Goal: Task Accomplishment & Management: Manage account settings

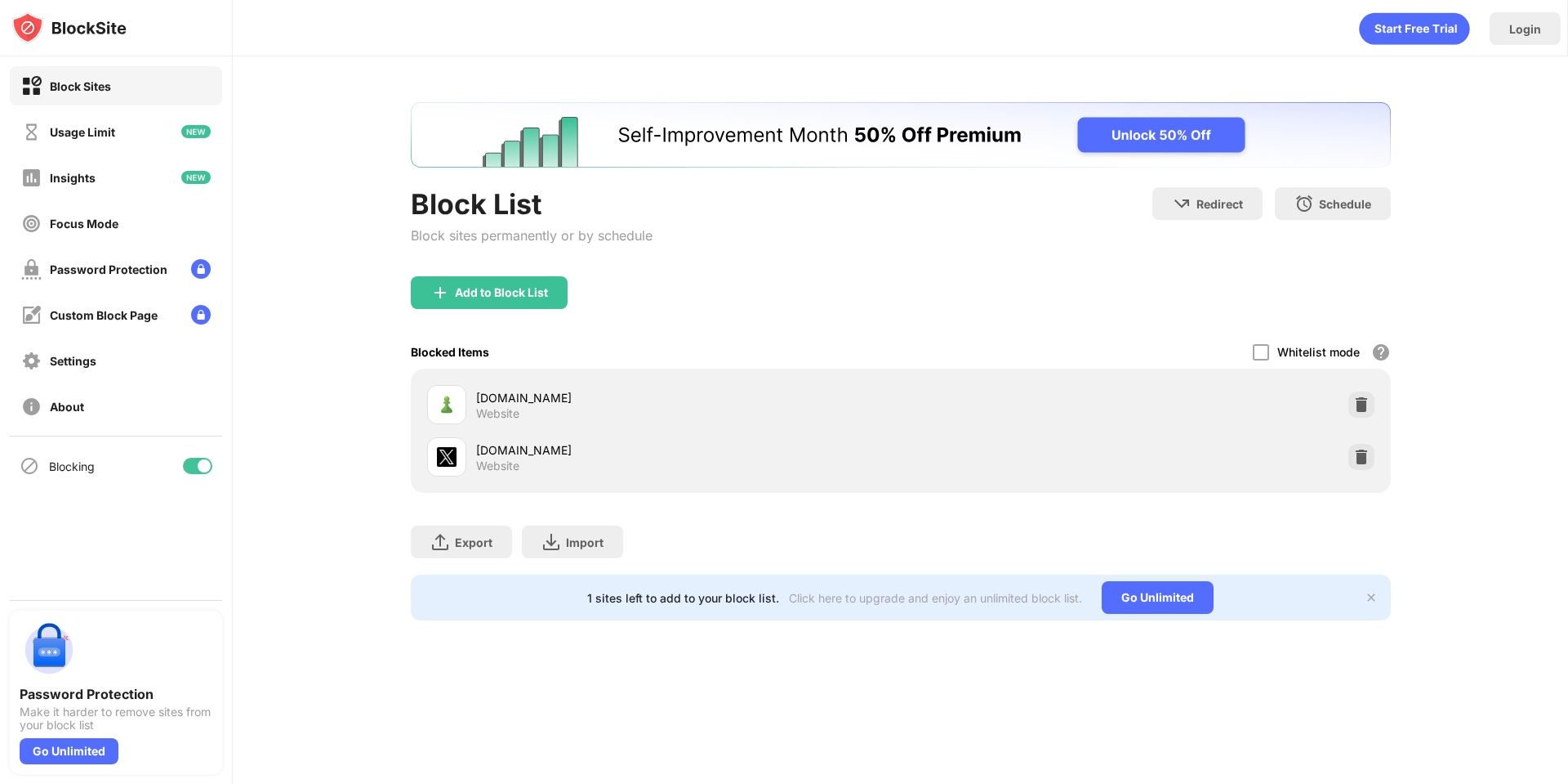
click at [1366, 459] on img at bounding box center [1362, 457] width 16 height 16
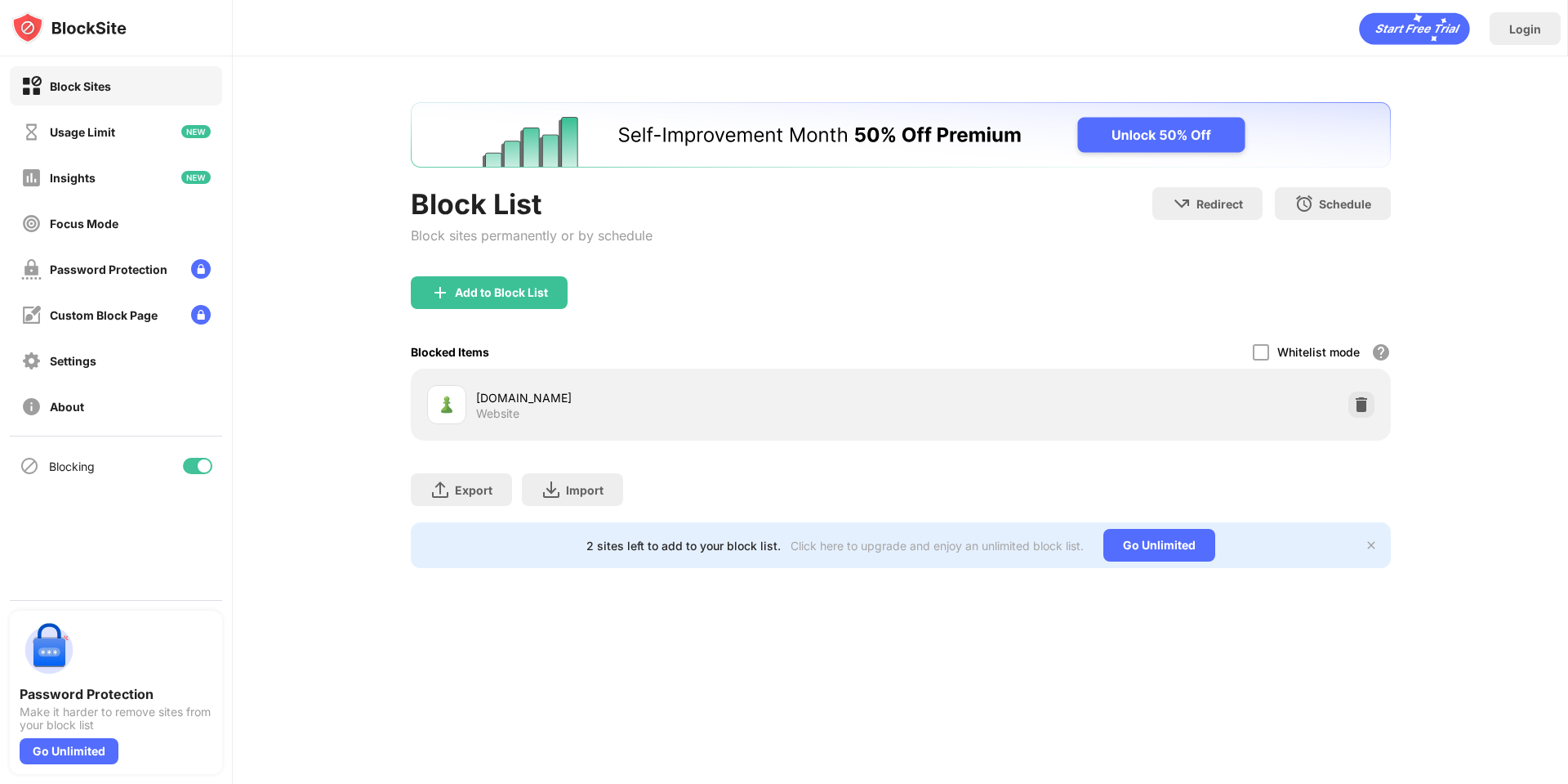
click at [513, 301] on div "Add to Block List" at bounding box center [489, 292] width 157 height 33
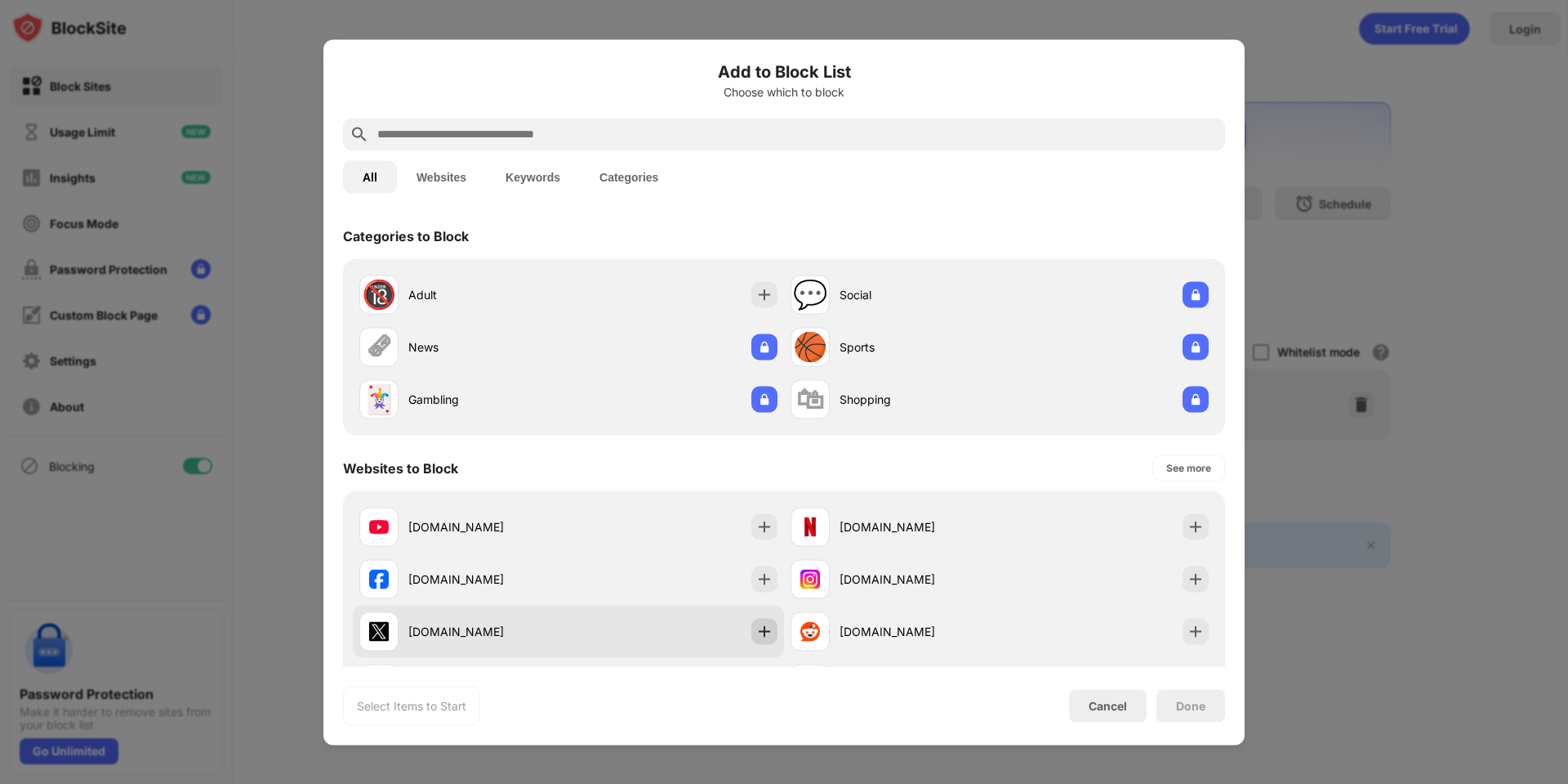
click at [765, 625] on img at bounding box center [764, 630] width 16 height 16
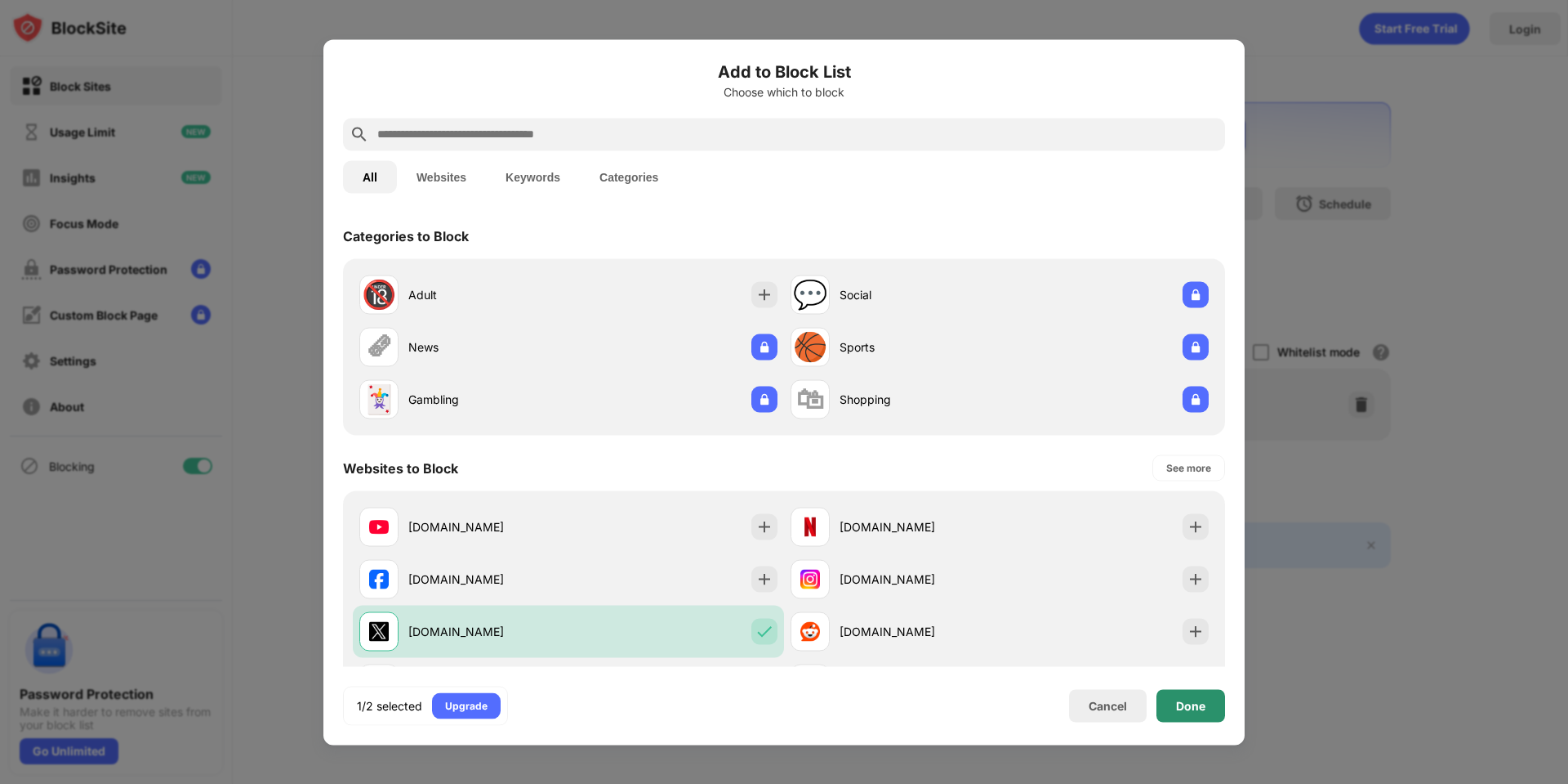
click at [1212, 709] on div "Done" at bounding box center [1191, 705] width 69 height 33
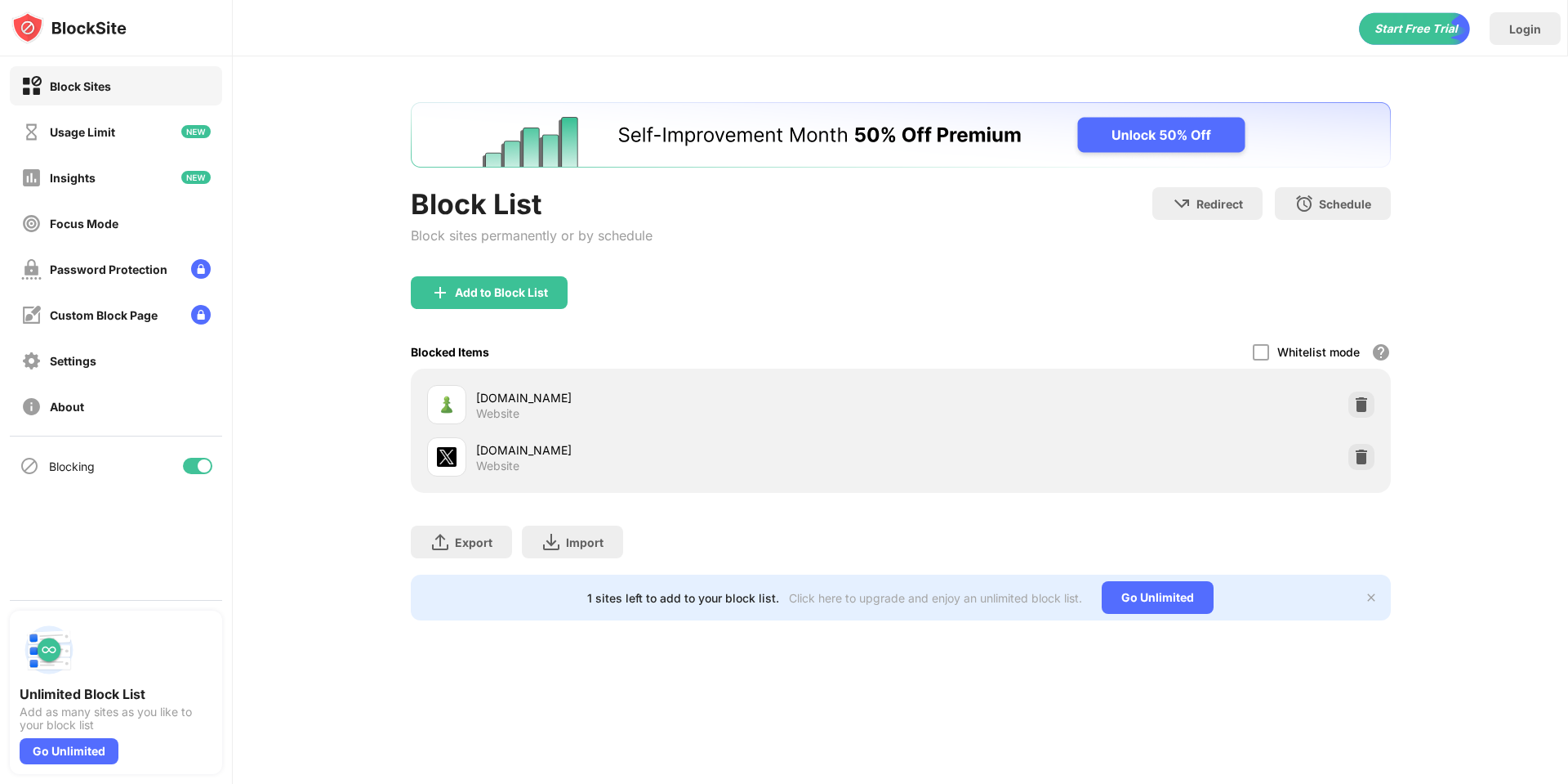
click at [186, 468] on div at bounding box center [197, 465] width 29 height 16
click at [187, 468] on div at bounding box center [191, 466] width 13 height 13
click at [122, 142] on div "Usage Limit" at bounding box center [115, 132] width 212 height 40
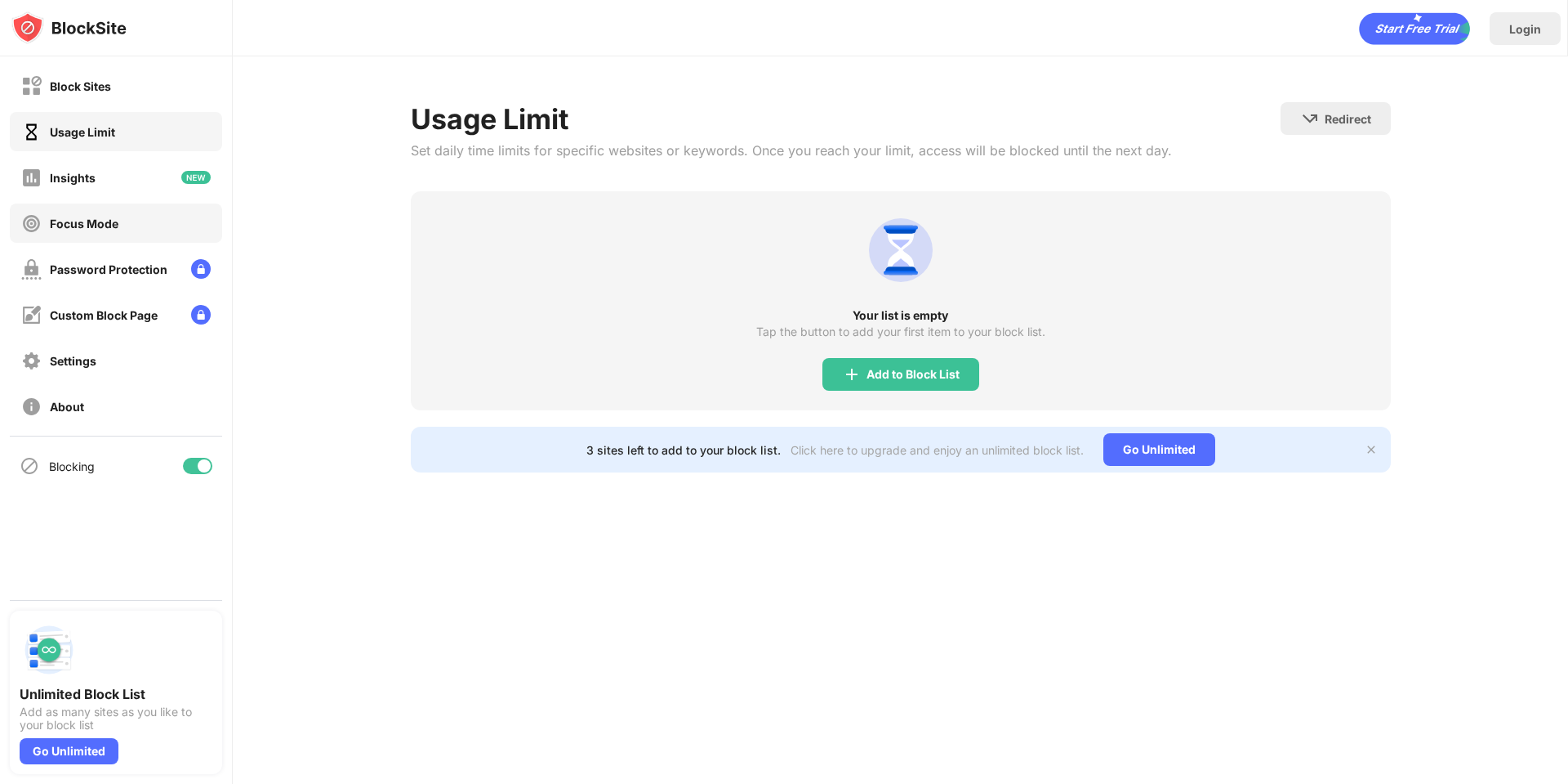
click at [138, 229] on div "Focus Mode" at bounding box center [115, 224] width 212 height 40
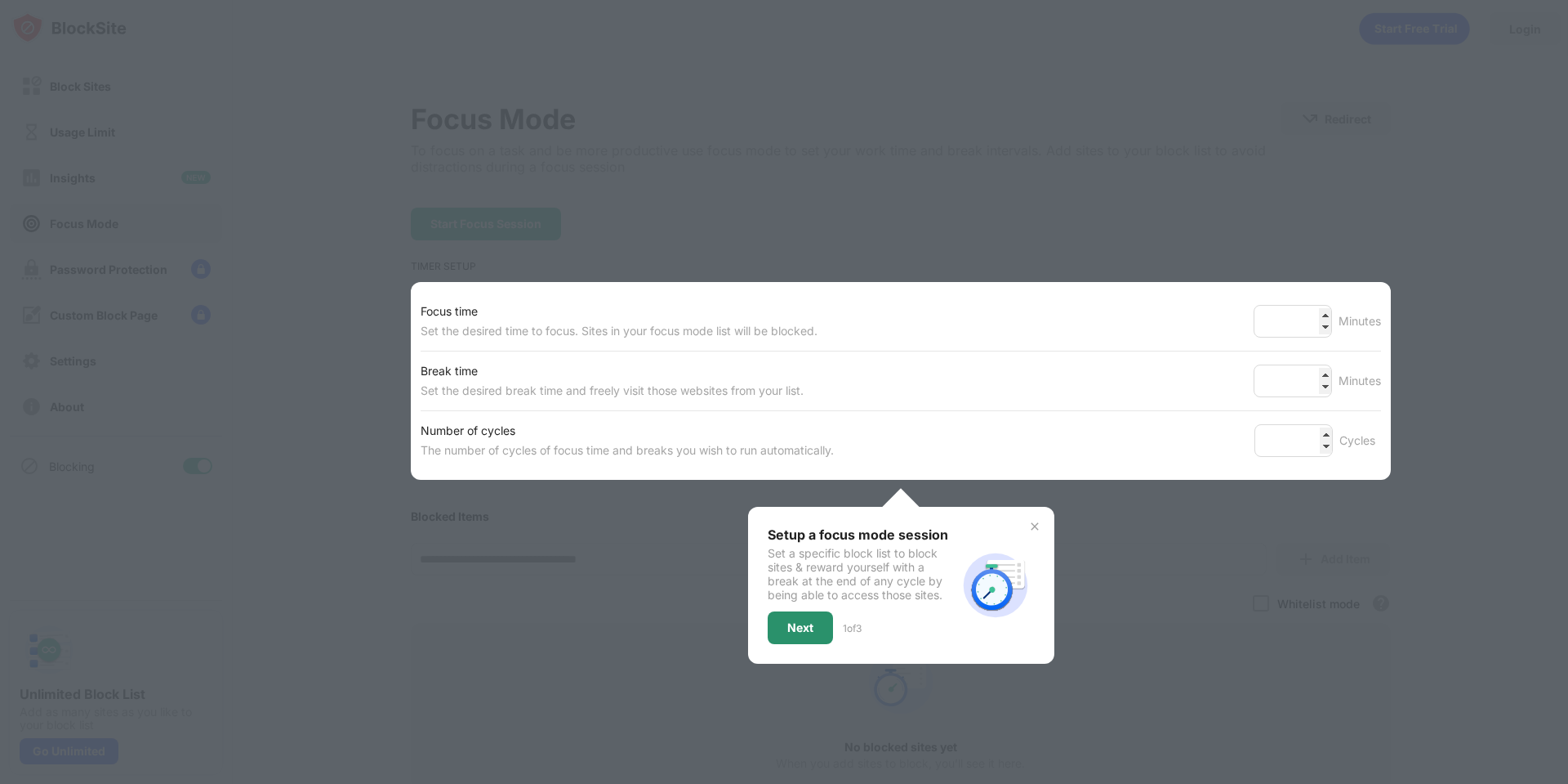
click at [810, 634] on div "Next" at bounding box center [800, 627] width 65 height 33
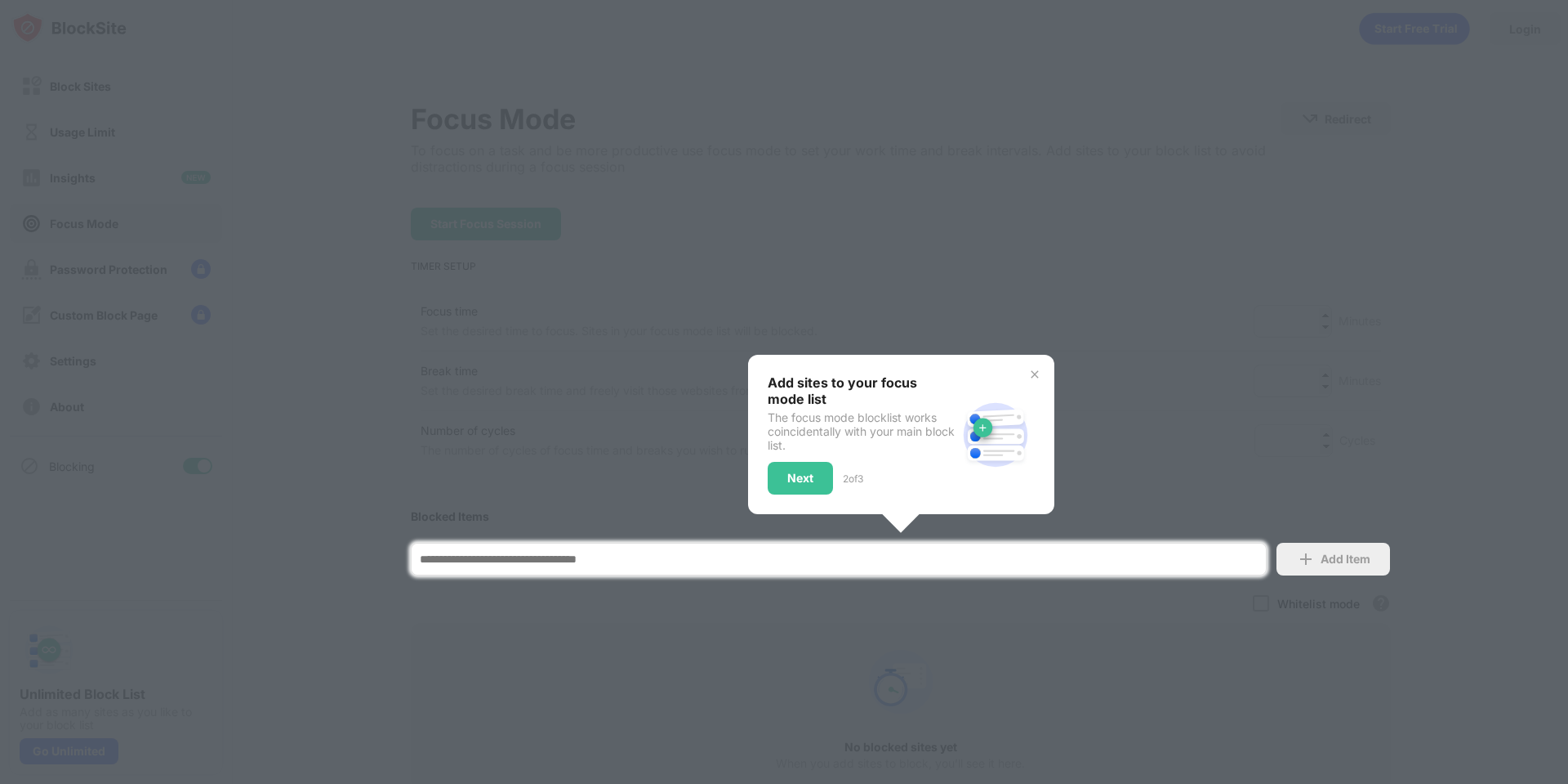
scroll to position [145, 0]
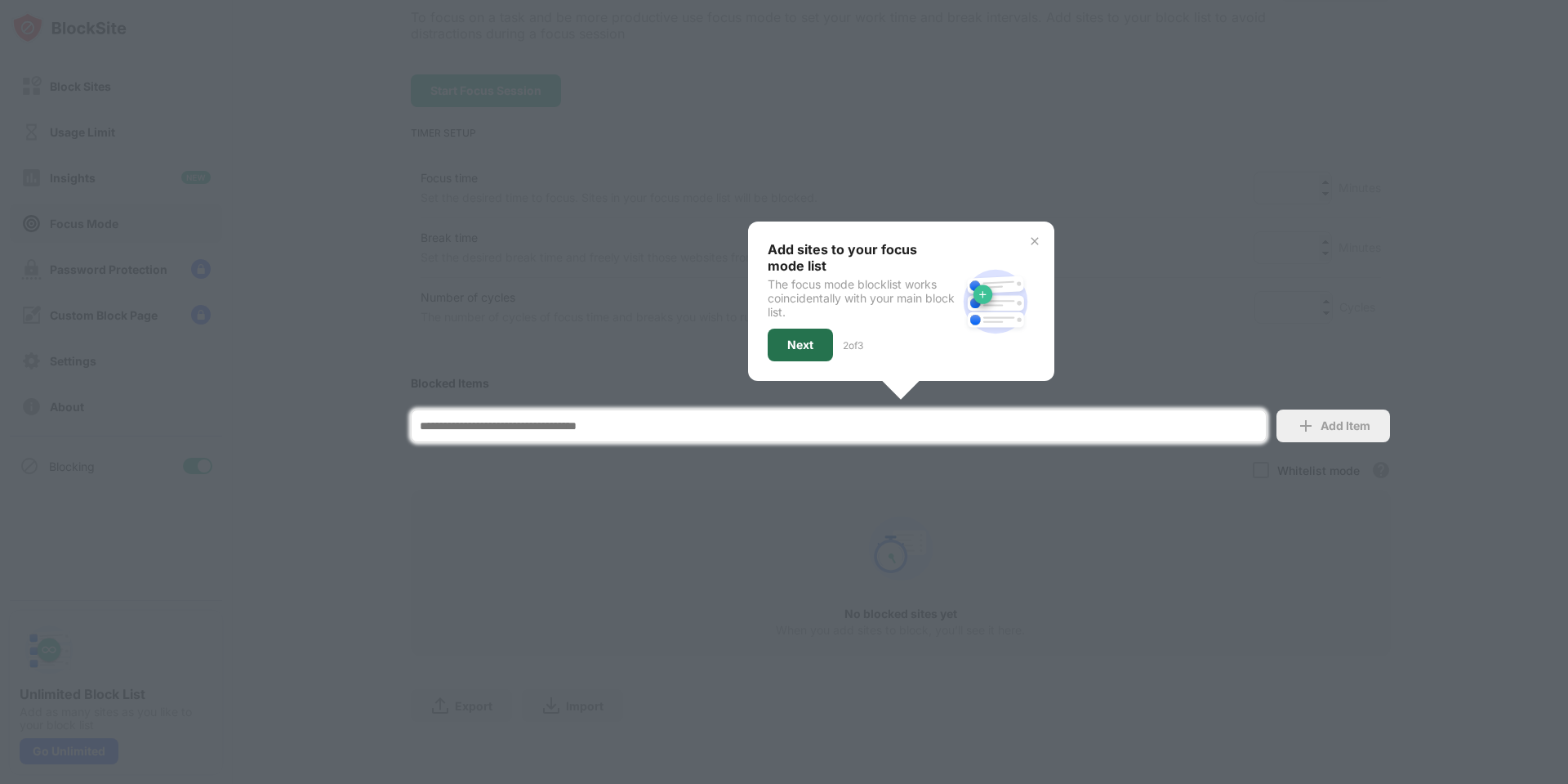
click at [804, 339] on div "Next" at bounding box center [801, 345] width 26 height 13
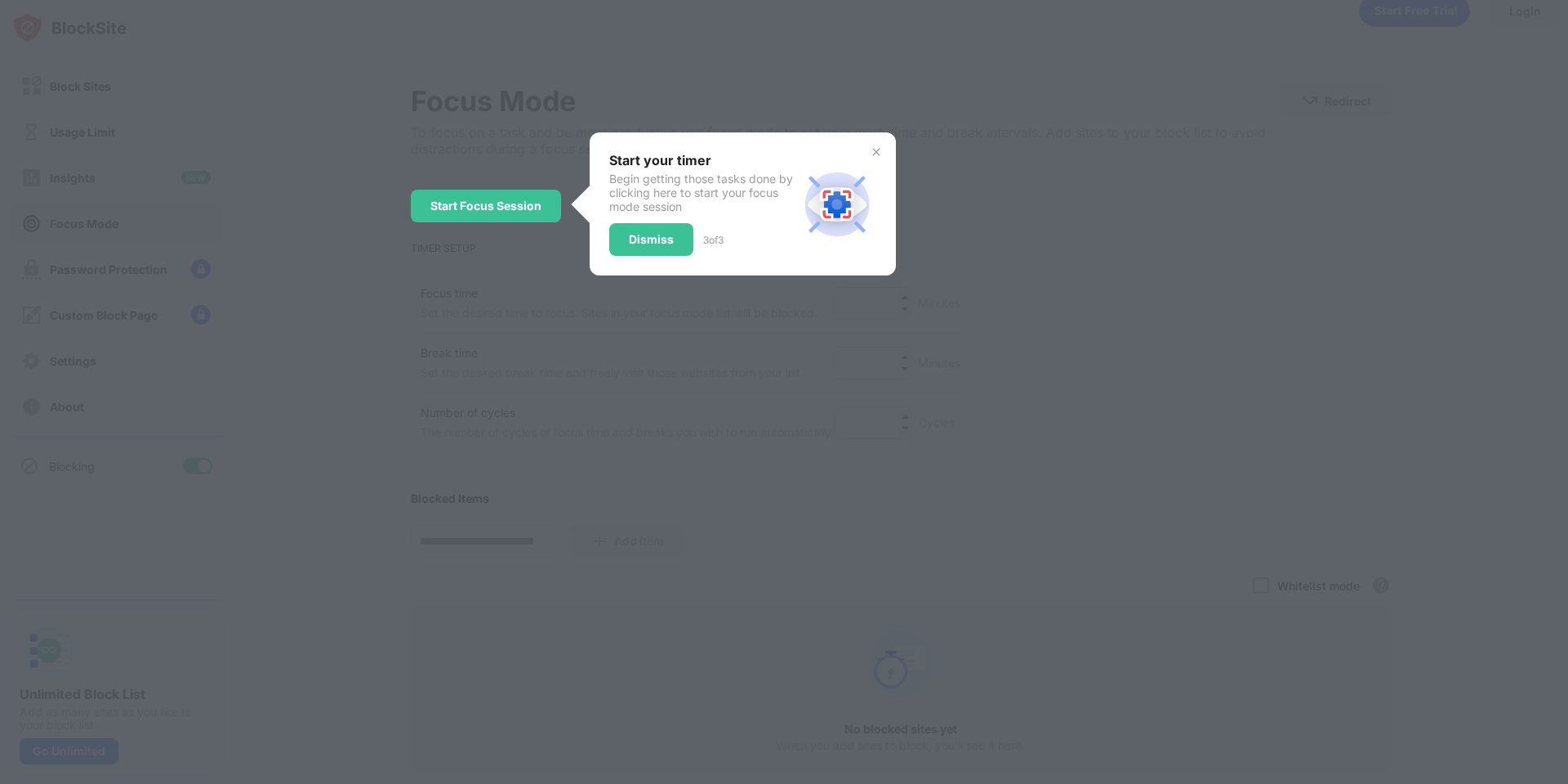
scroll to position [0, 0]
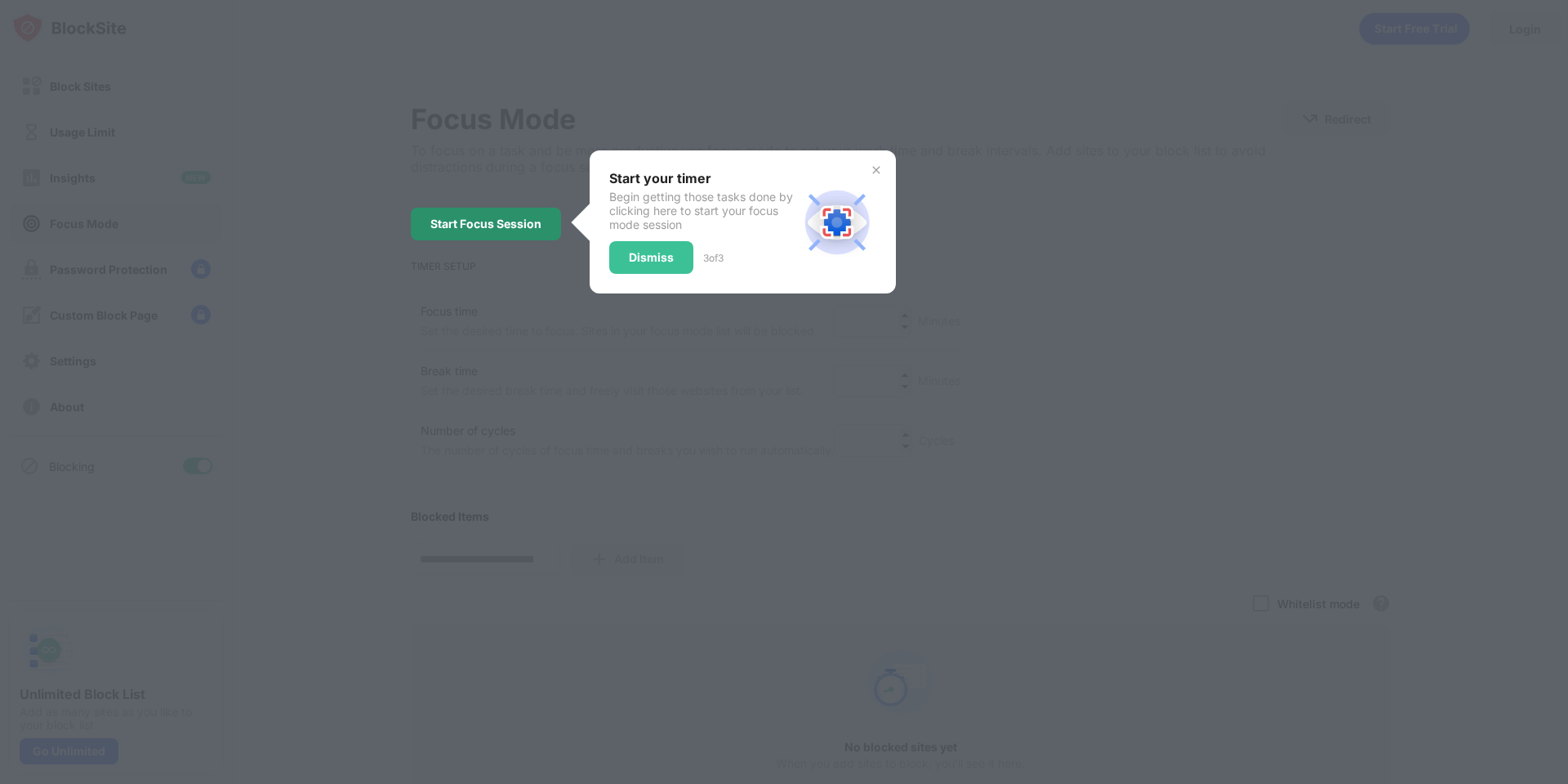
click at [493, 220] on div "Start Focus Session" at bounding box center [487, 224] width 111 height 13
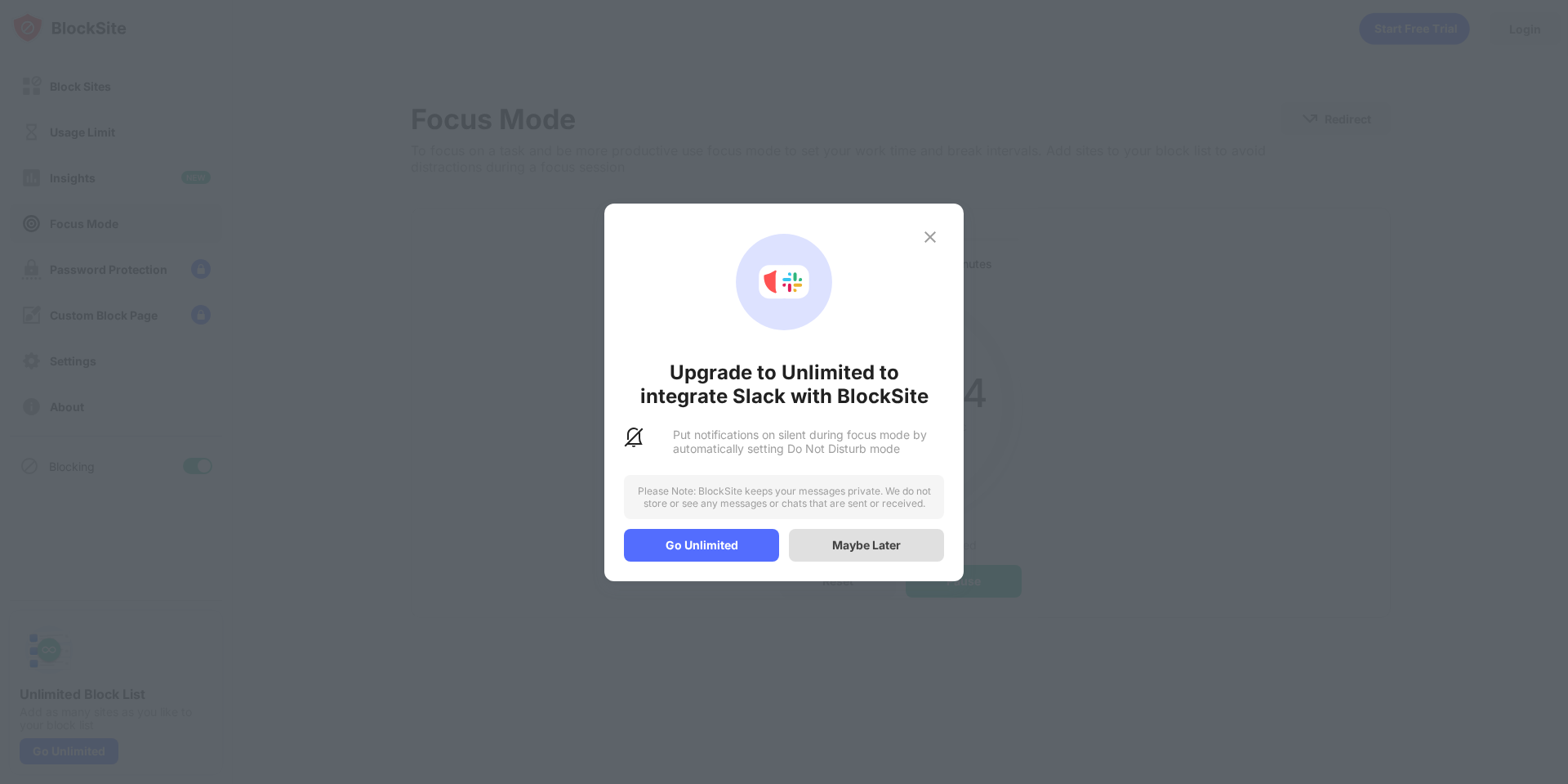
click at [850, 537] on div "Maybe Later" at bounding box center [867, 545] width 156 height 33
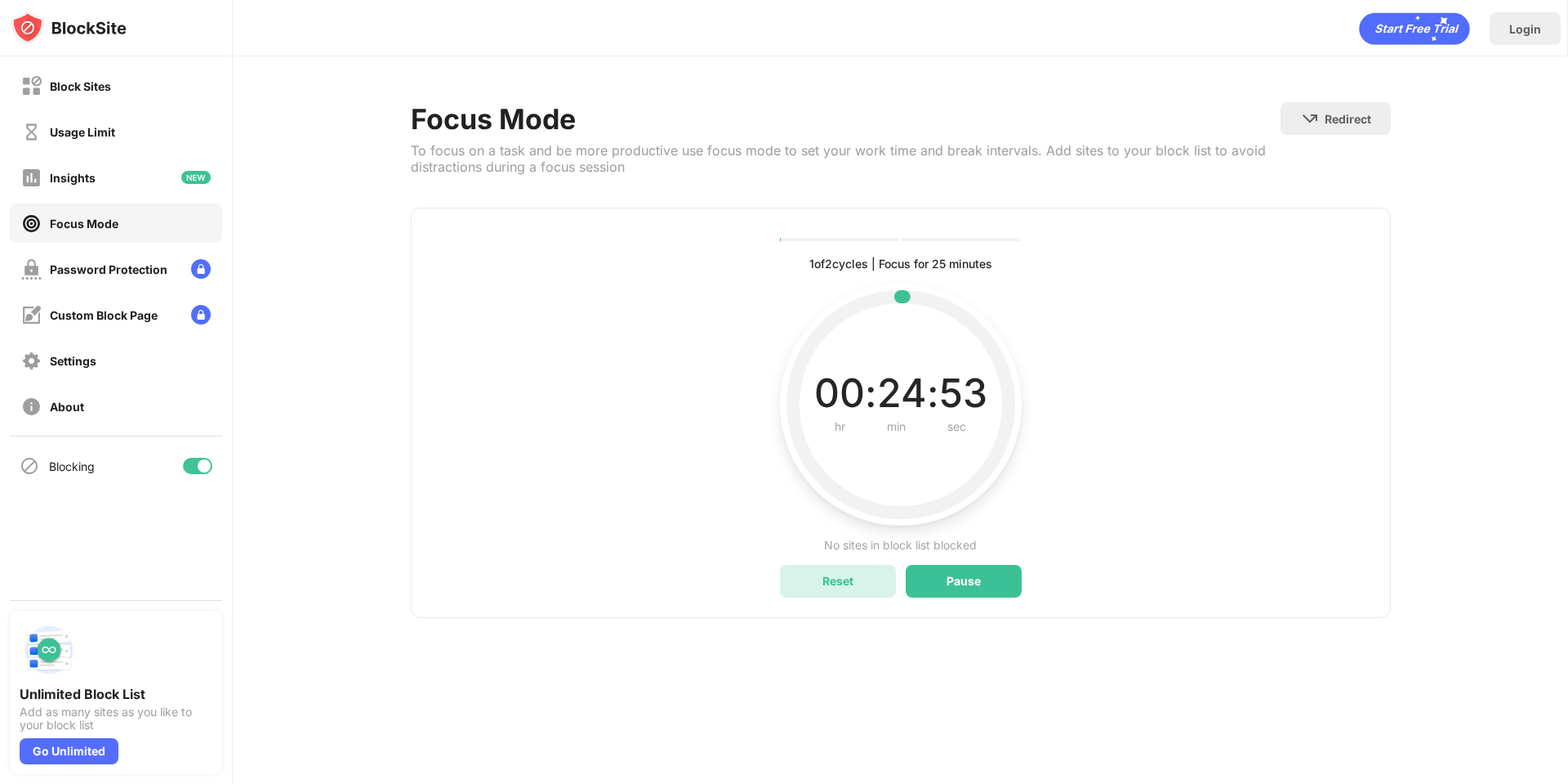
click at [867, 576] on div "Reset" at bounding box center [837, 581] width 116 height 33
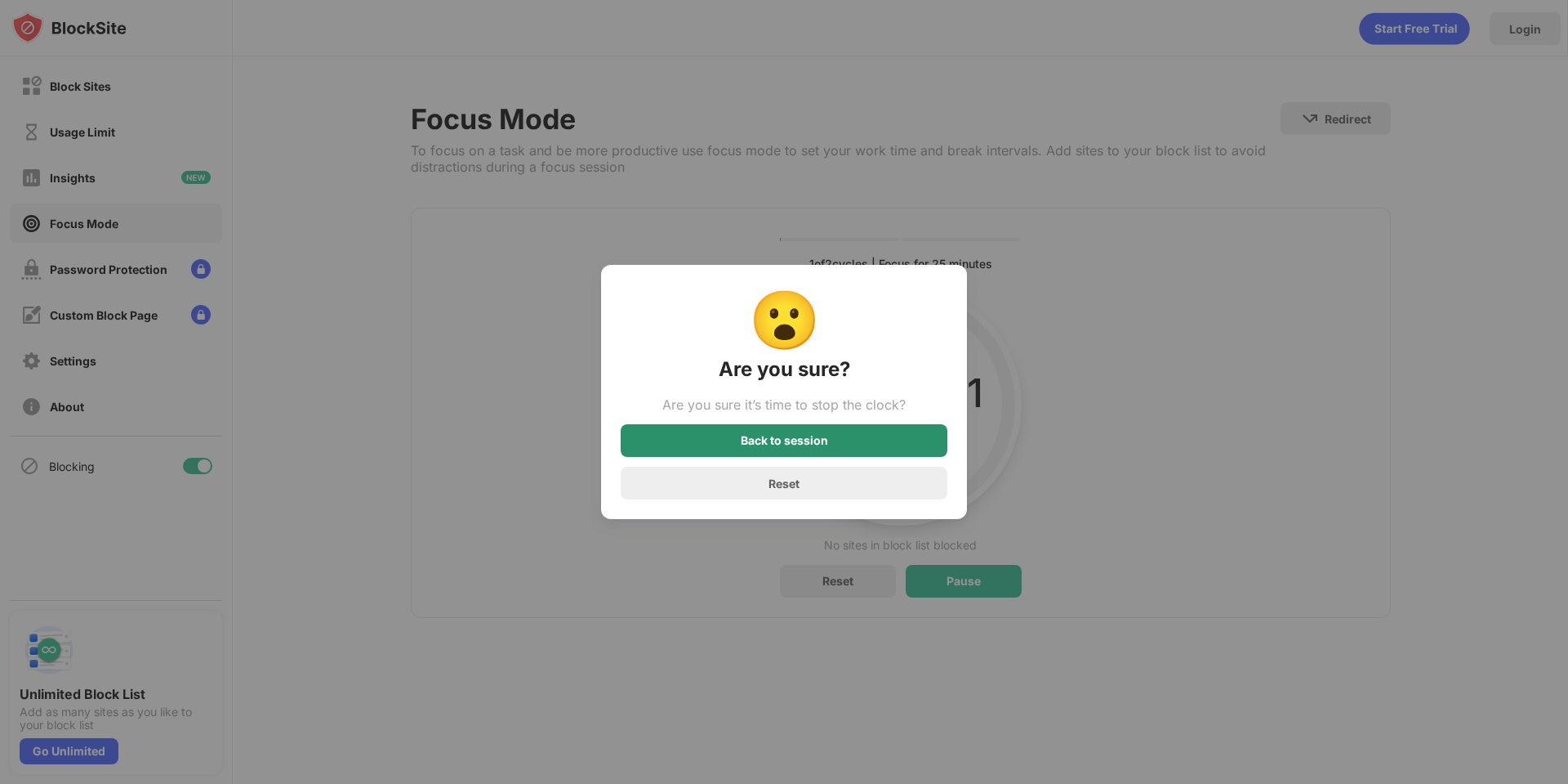
click at [817, 452] on div "Back to session" at bounding box center [784, 441] width 327 height 33
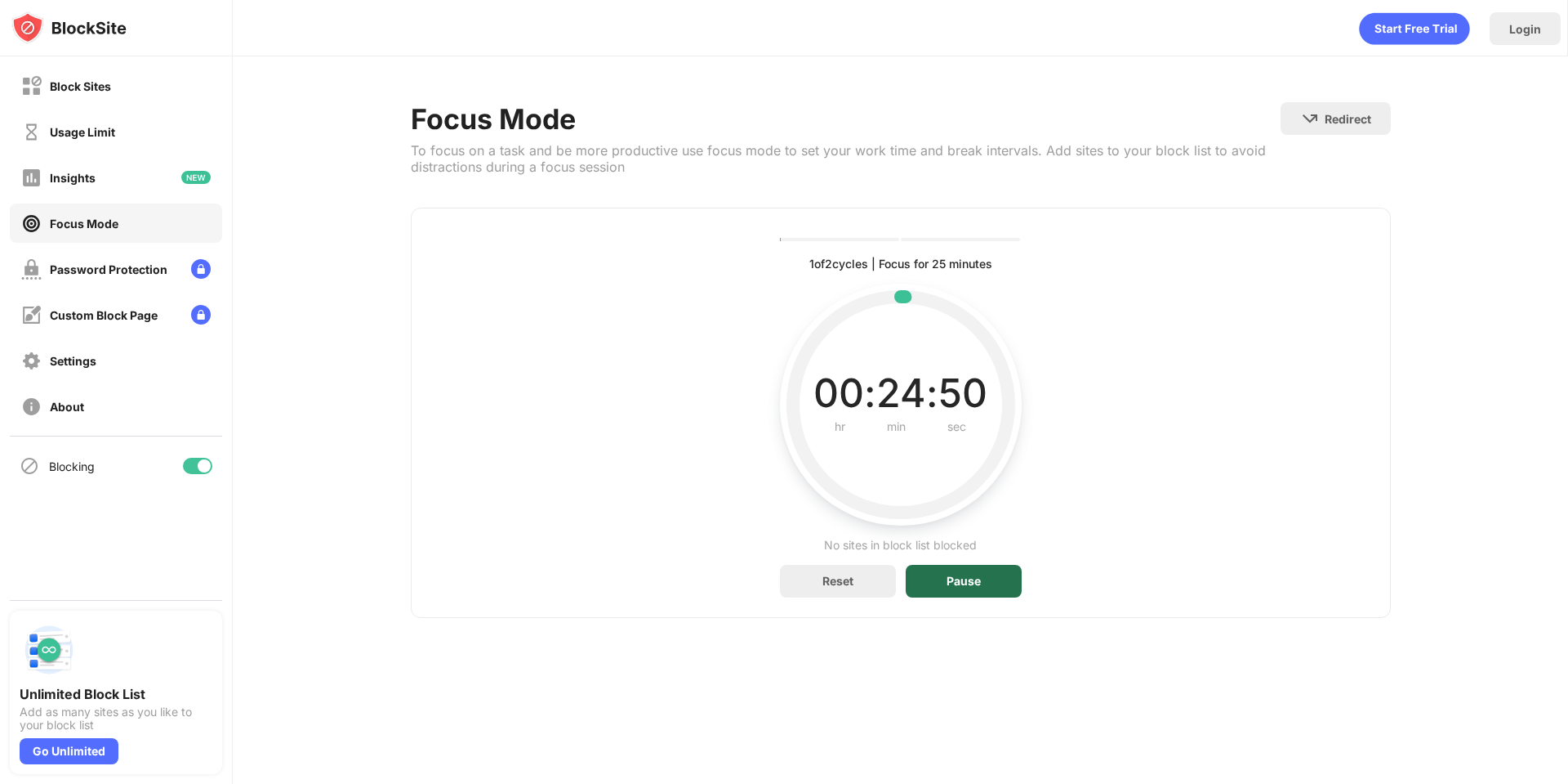
click at [947, 577] on div "Pause" at bounding box center [964, 581] width 34 height 13
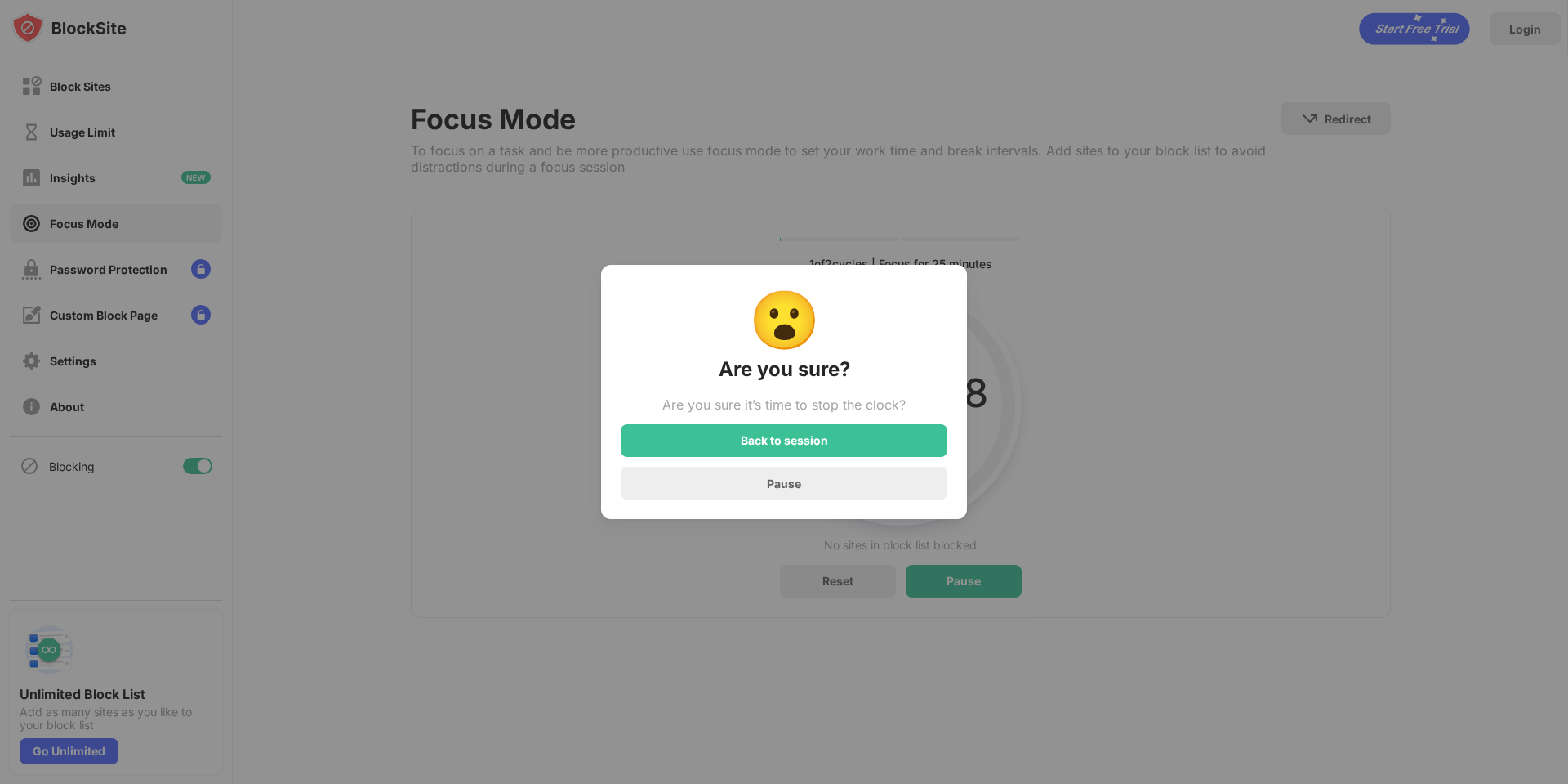
drag, startPoint x: 863, startPoint y: 559, endPoint x: 846, endPoint y: 539, distance: 26.2
click at [863, 559] on div "😮 Are you sure? Are you sure it’s time to stop the clock? Back to session Pause" at bounding box center [784, 392] width 1568 height 784
click at [813, 491] on div "Pause" at bounding box center [784, 483] width 327 height 33
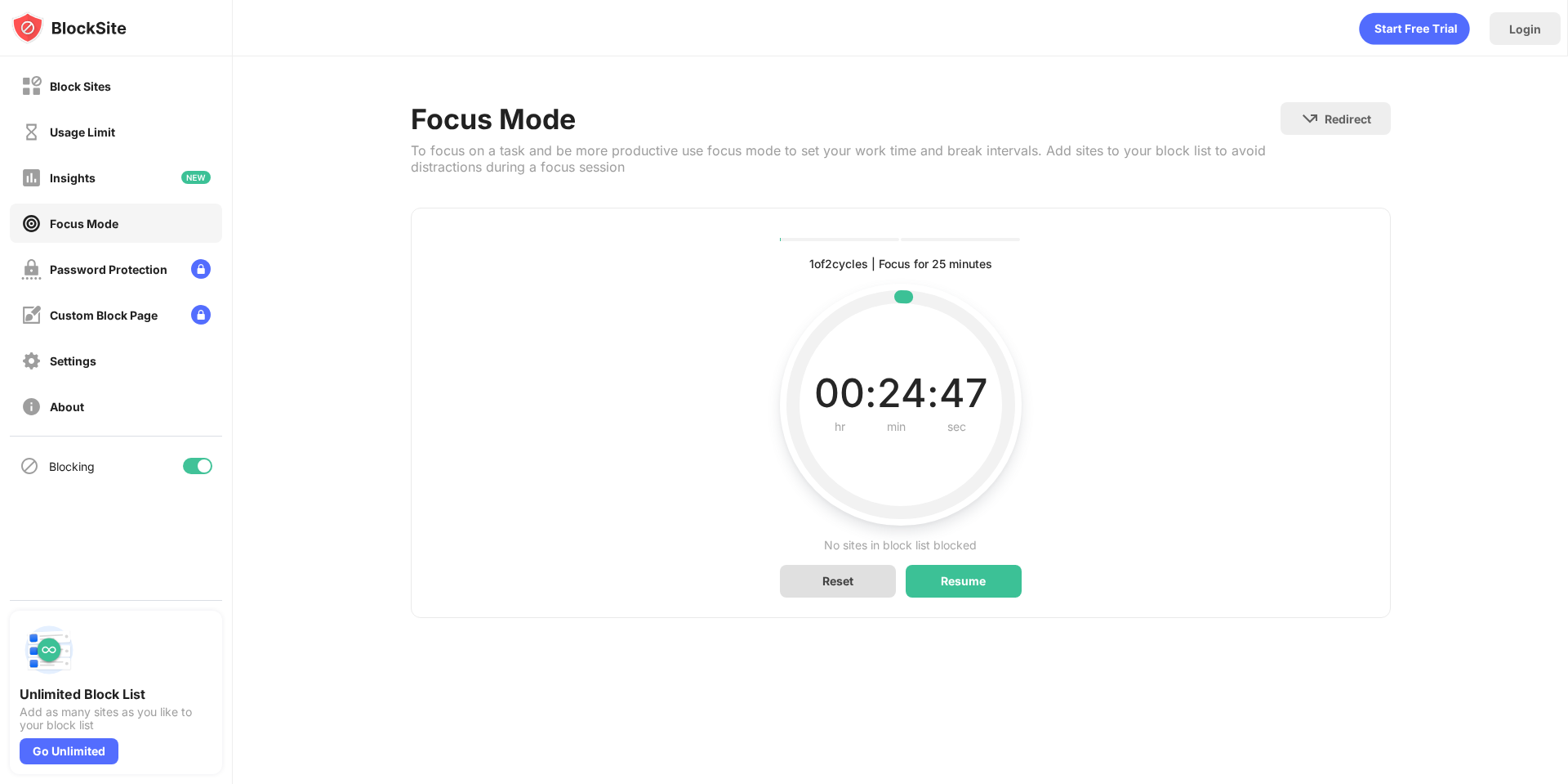
click at [847, 572] on div "Reset" at bounding box center [837, 581] width 116 height 33
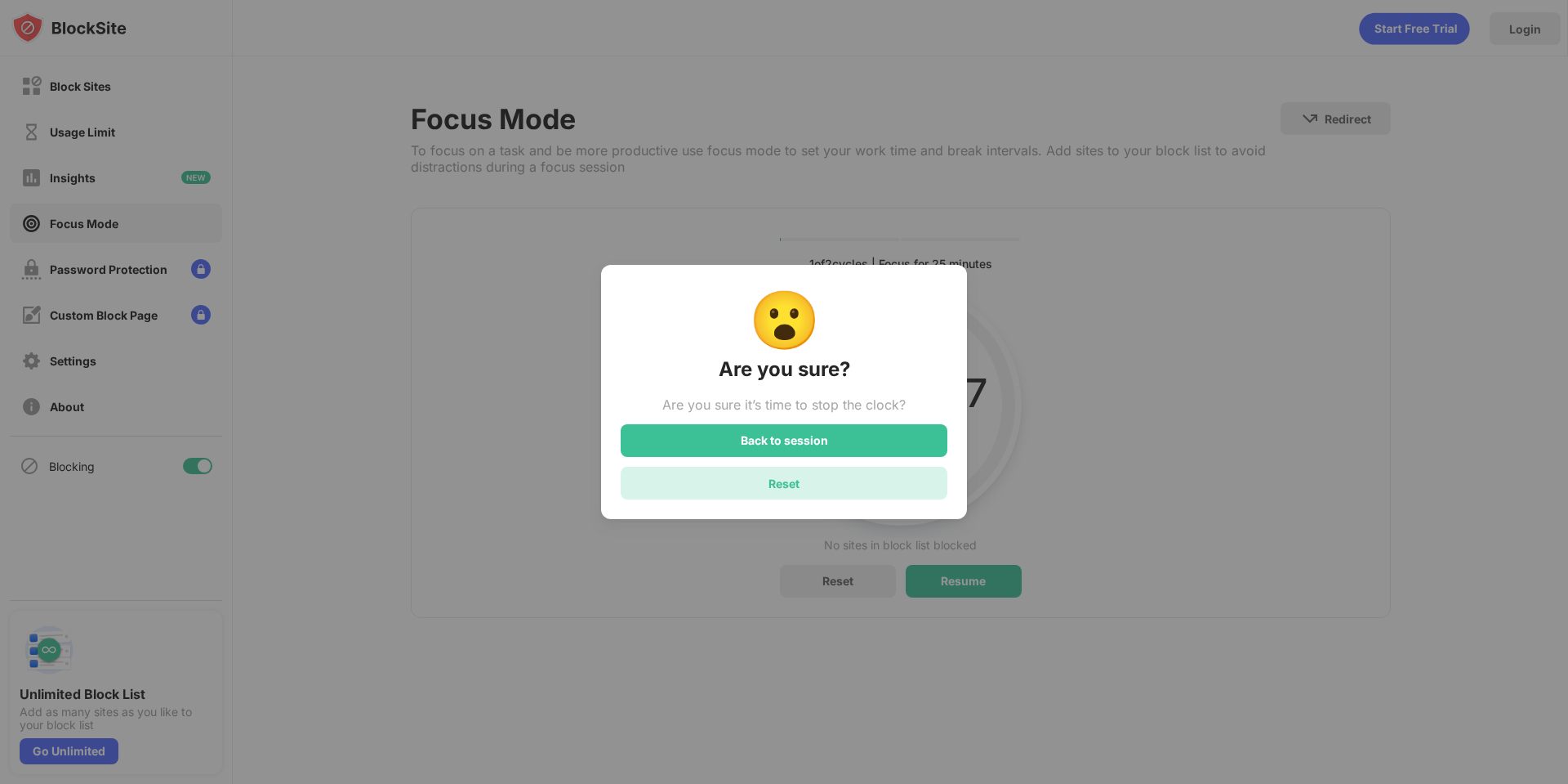
click at [795, 487] on div "Reset" at bounding box center [784, 483] width 31 height 14
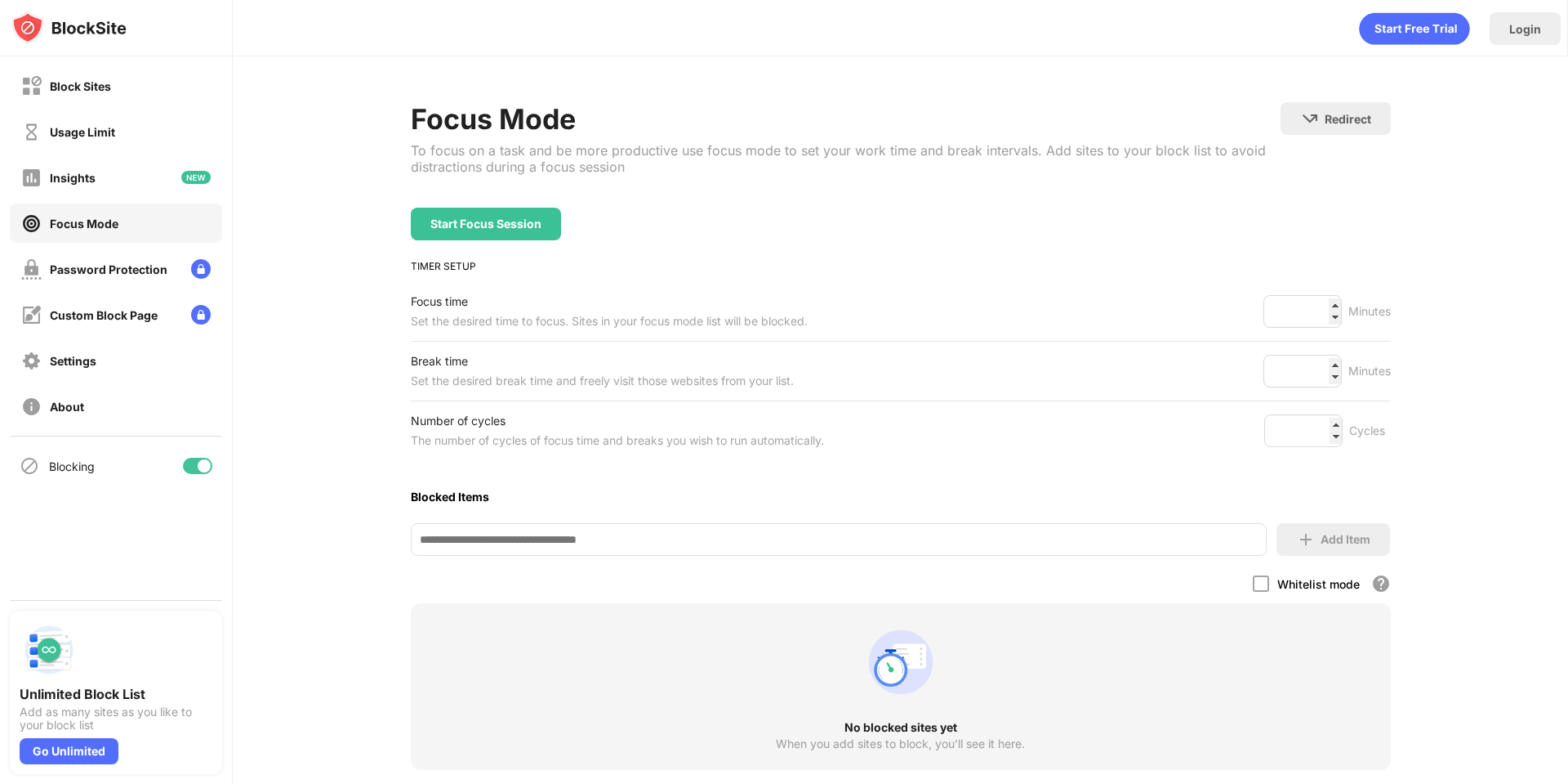
scroll to position [125, 0]
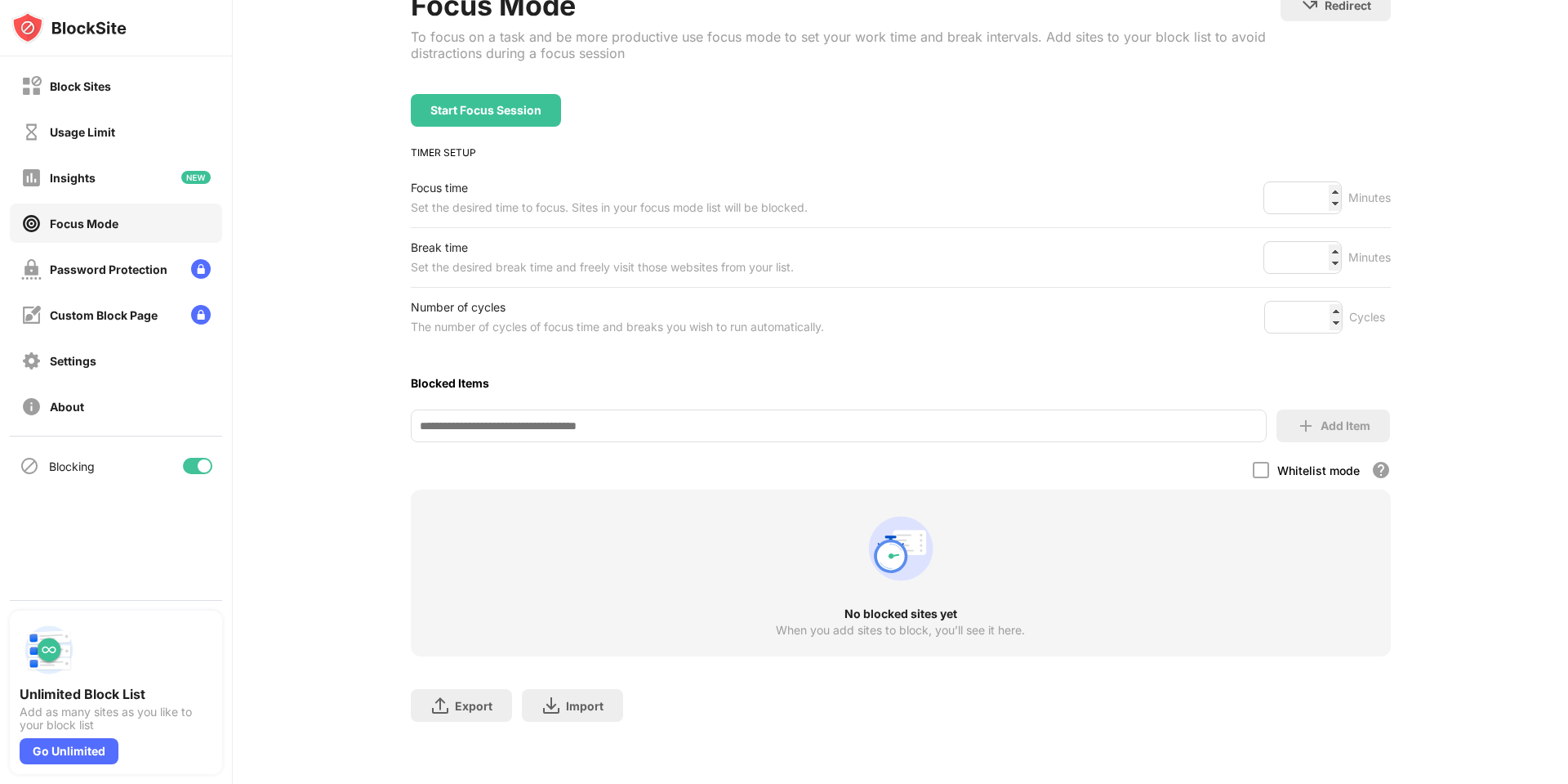
click at [1295, 199] on div "Focus time Set the desired time to focus. Sites in your focus mode list will be…" at bounding box center [901, 197] width 981 height 58
click at [1301, 183] on input "**" at bounding box center [1302, 197] width 78 height 33
click at [1326, 181] on input "***" at bounding box center [1302, 197] width 78 height 33
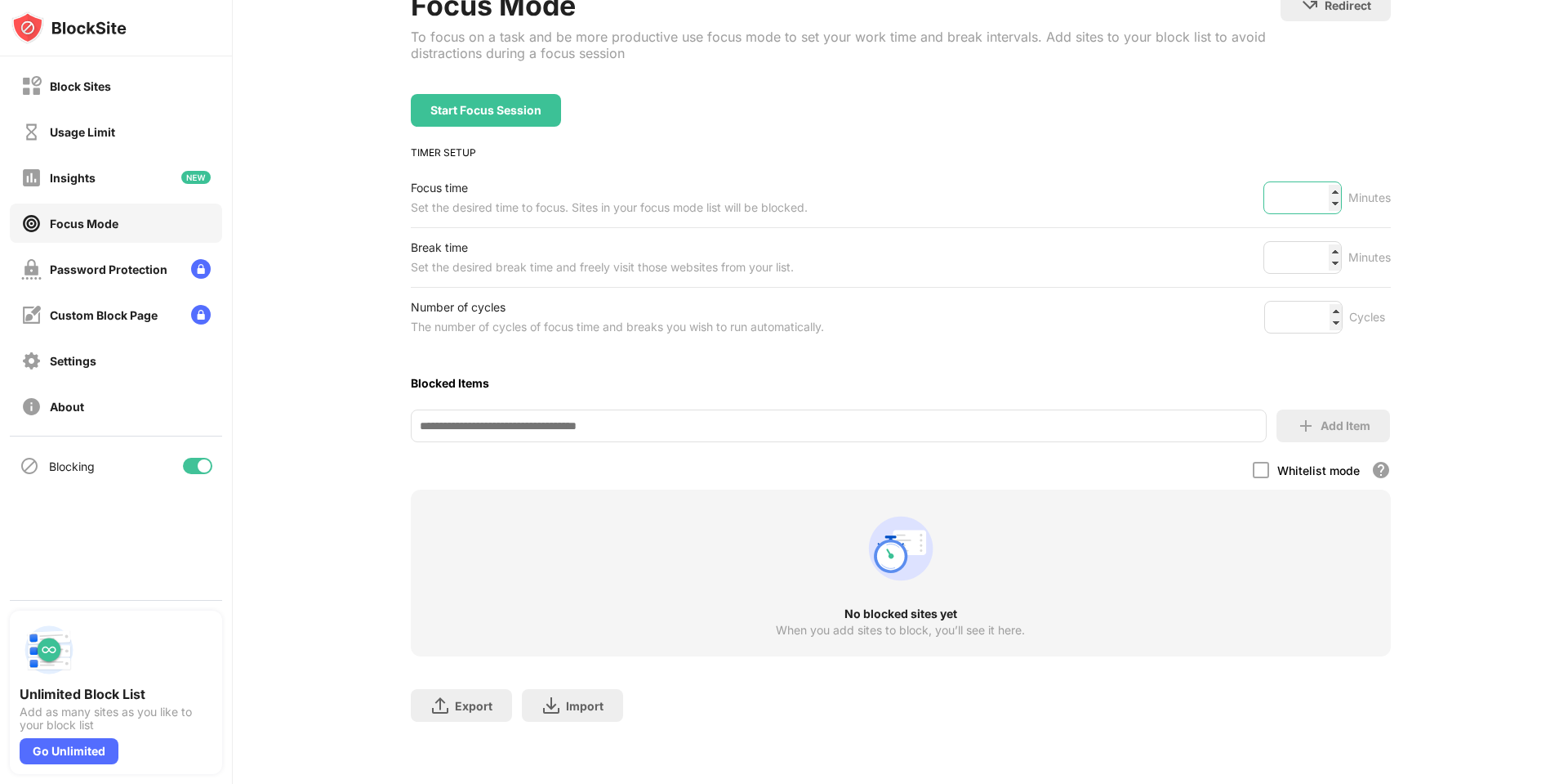
click at [1301, 184] on input "***" at bounding box center [1302, 197] width 78 height 33
click at [1300, 184] on input "***" at bounding box center [1302, 197] width 78 height 33
type input "***"
click at [115, 168] on div "Insights" at bounding box center [115, 177] width 212 height 40
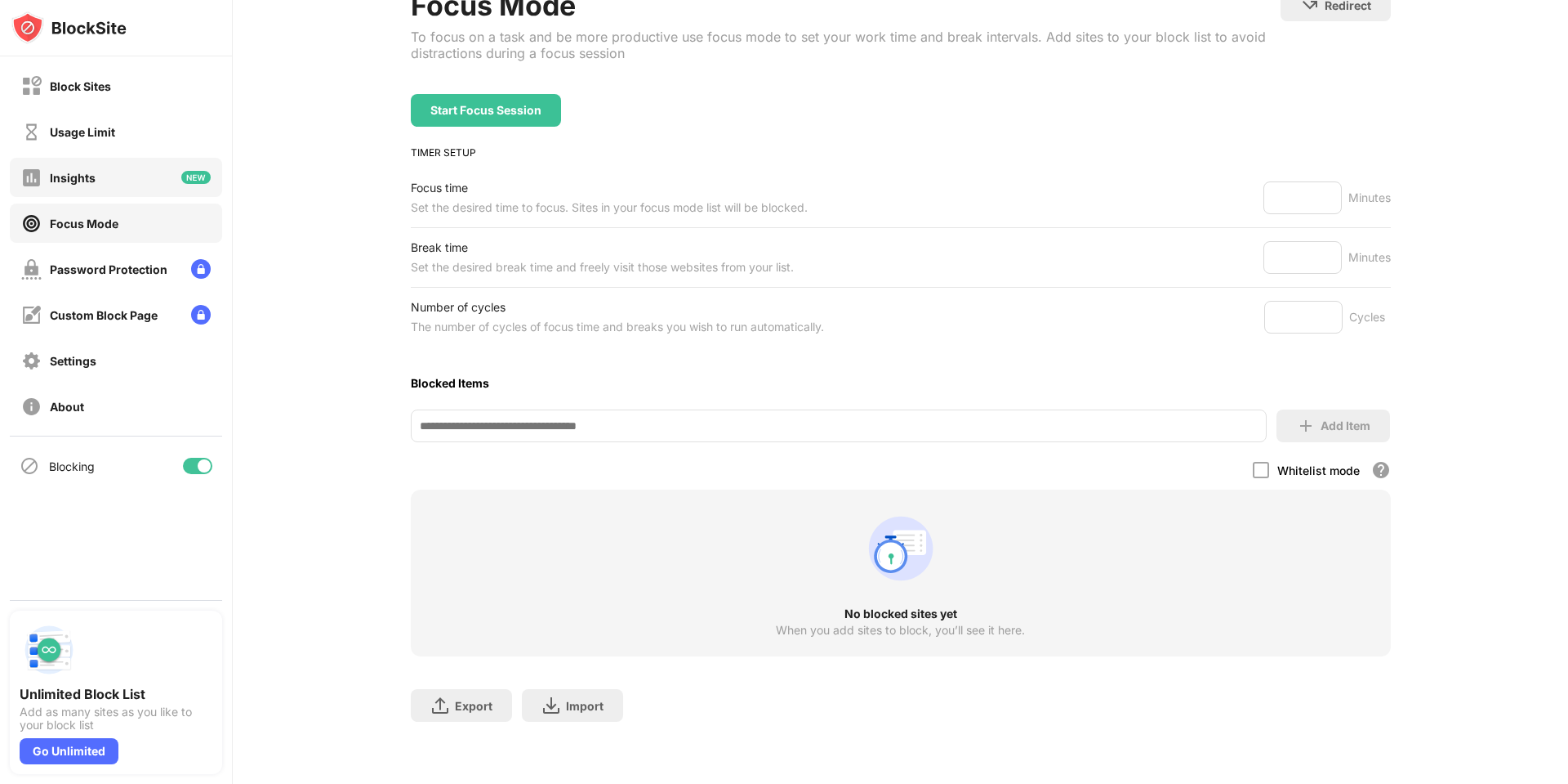
scroll to position [69, 0]
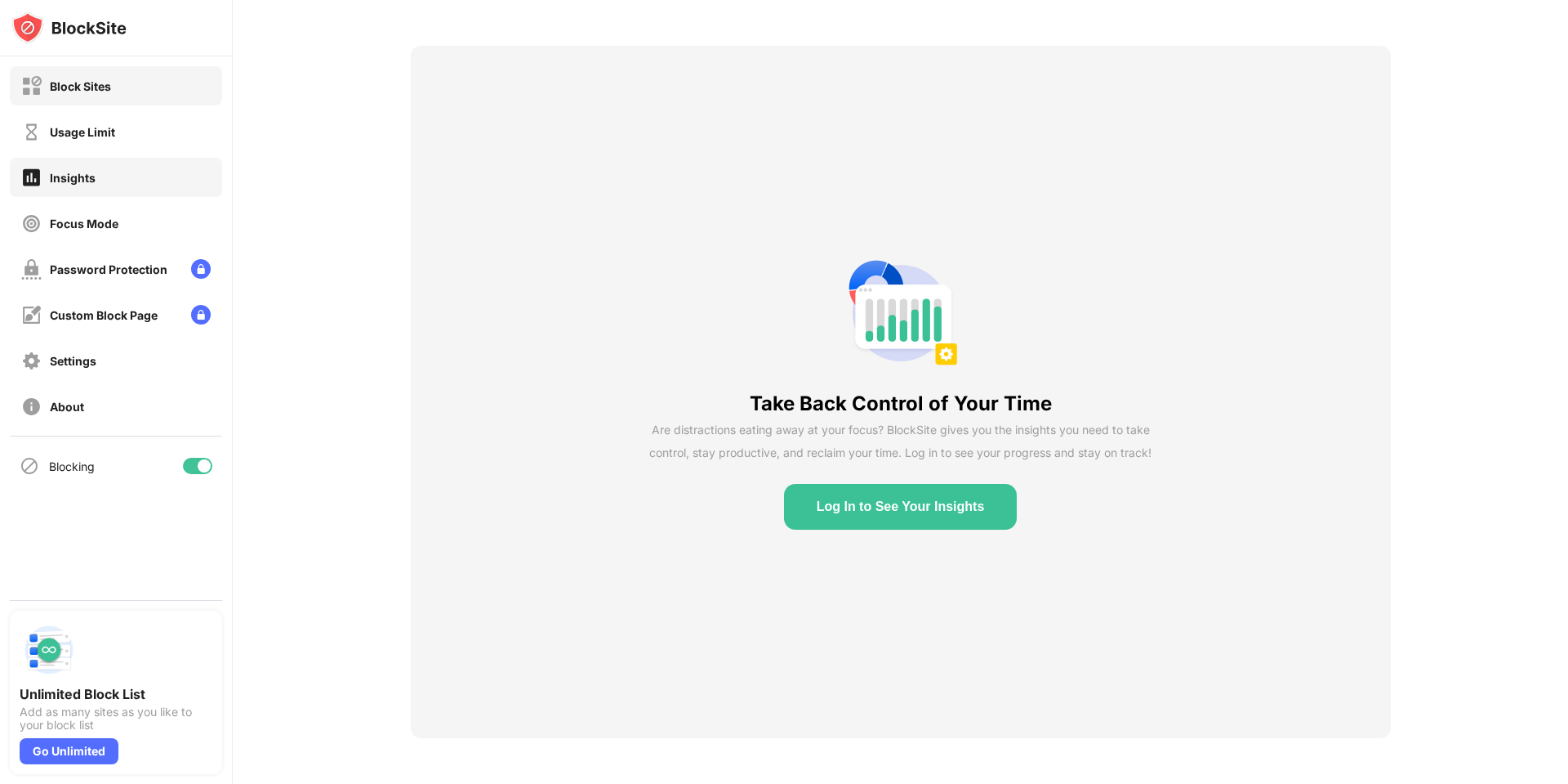
click at [114, 76] on div "Block Sites" at bounding box center [115, 86] width 212 height 40
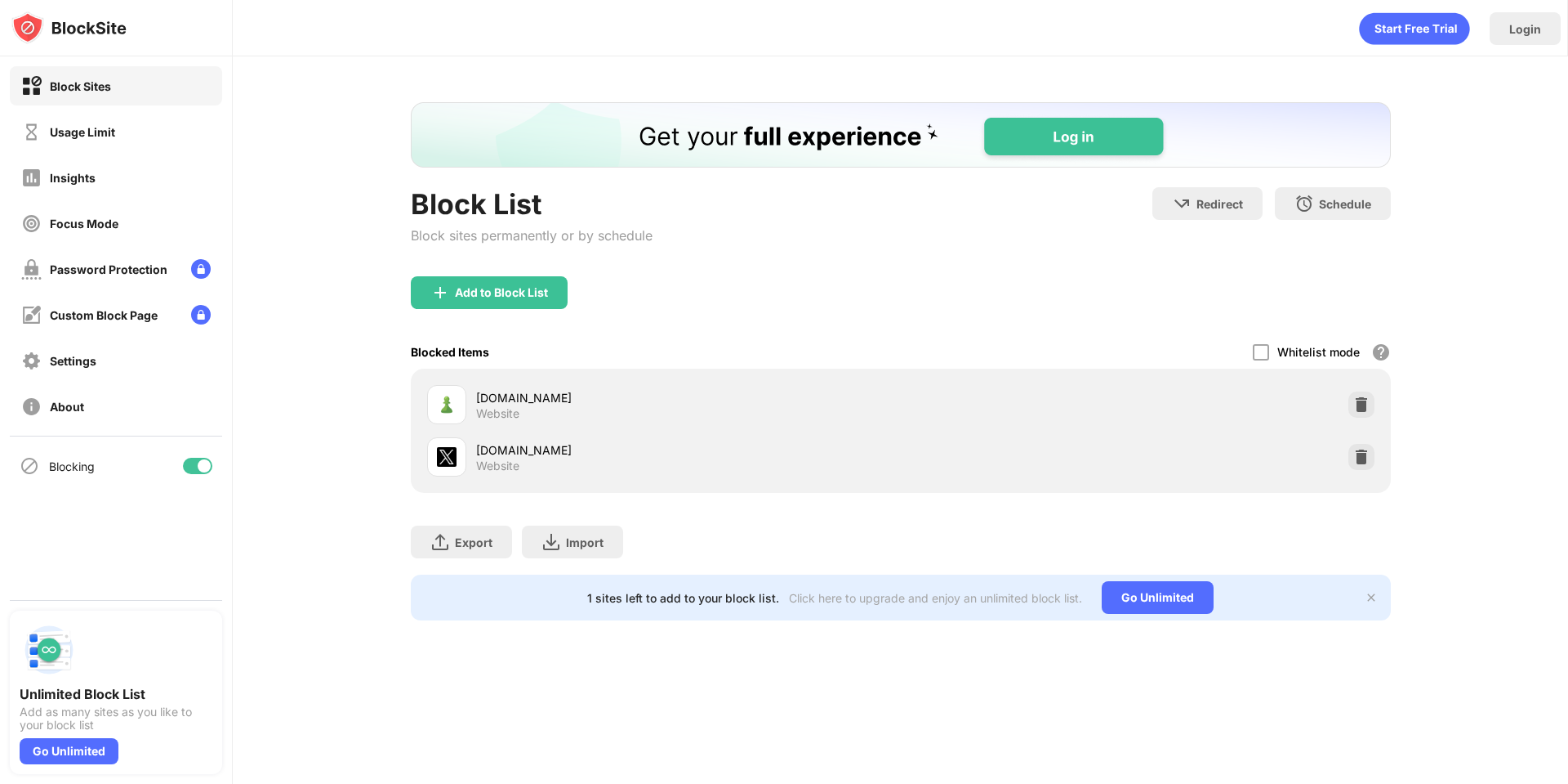
click at [327, 413] on div "Block List Block sites permanently or by schedule Redirect Choose a site to be …" at bounding box center [900, 361] width 1335 height 609
click at [110, 322] on div "Custom Block Page" at bounding box center [90, 315] width 137 height 21
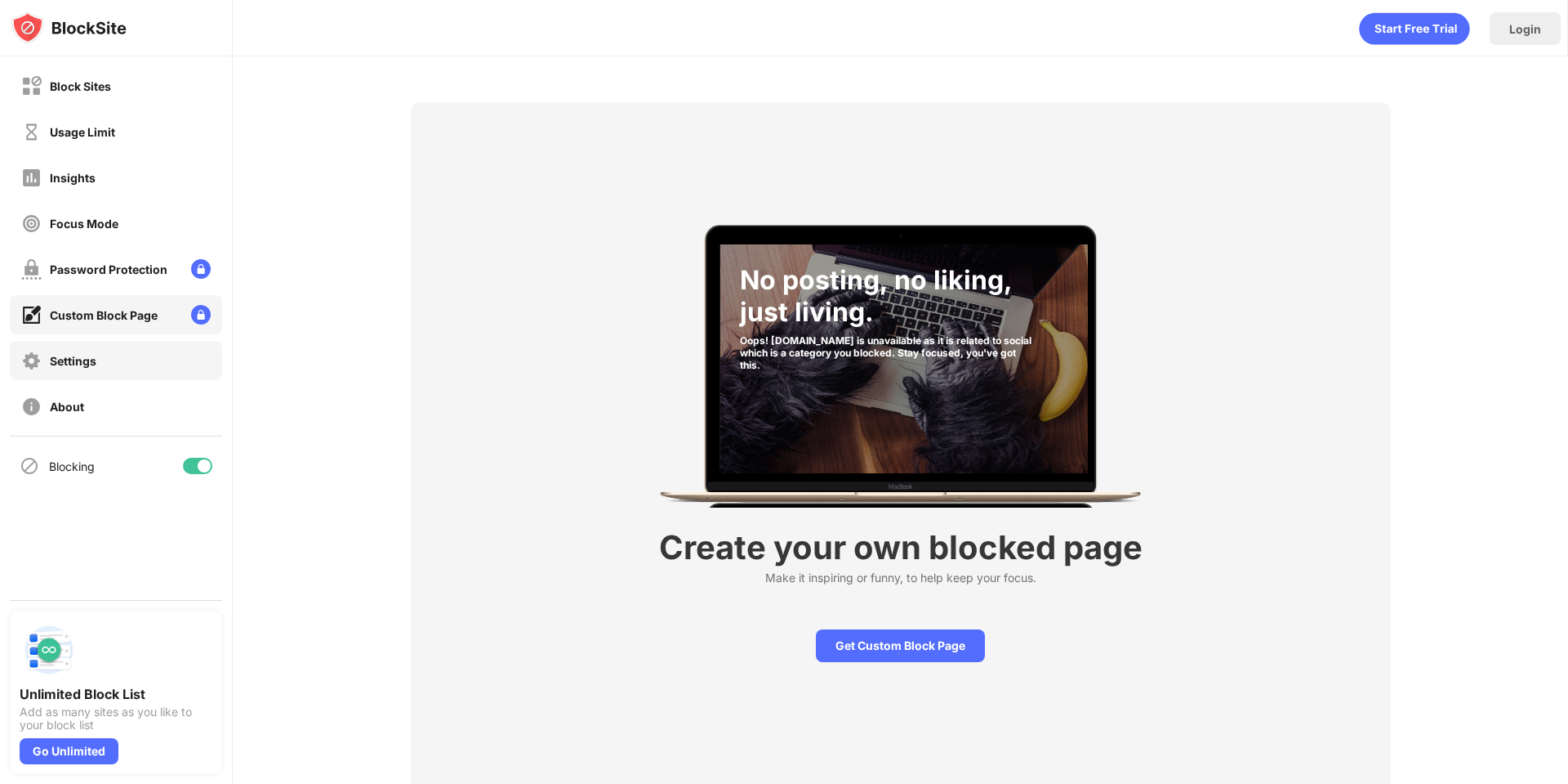
click at [78, 358] on div "Settings" at bounding box center [73, 360] width 46 height 14
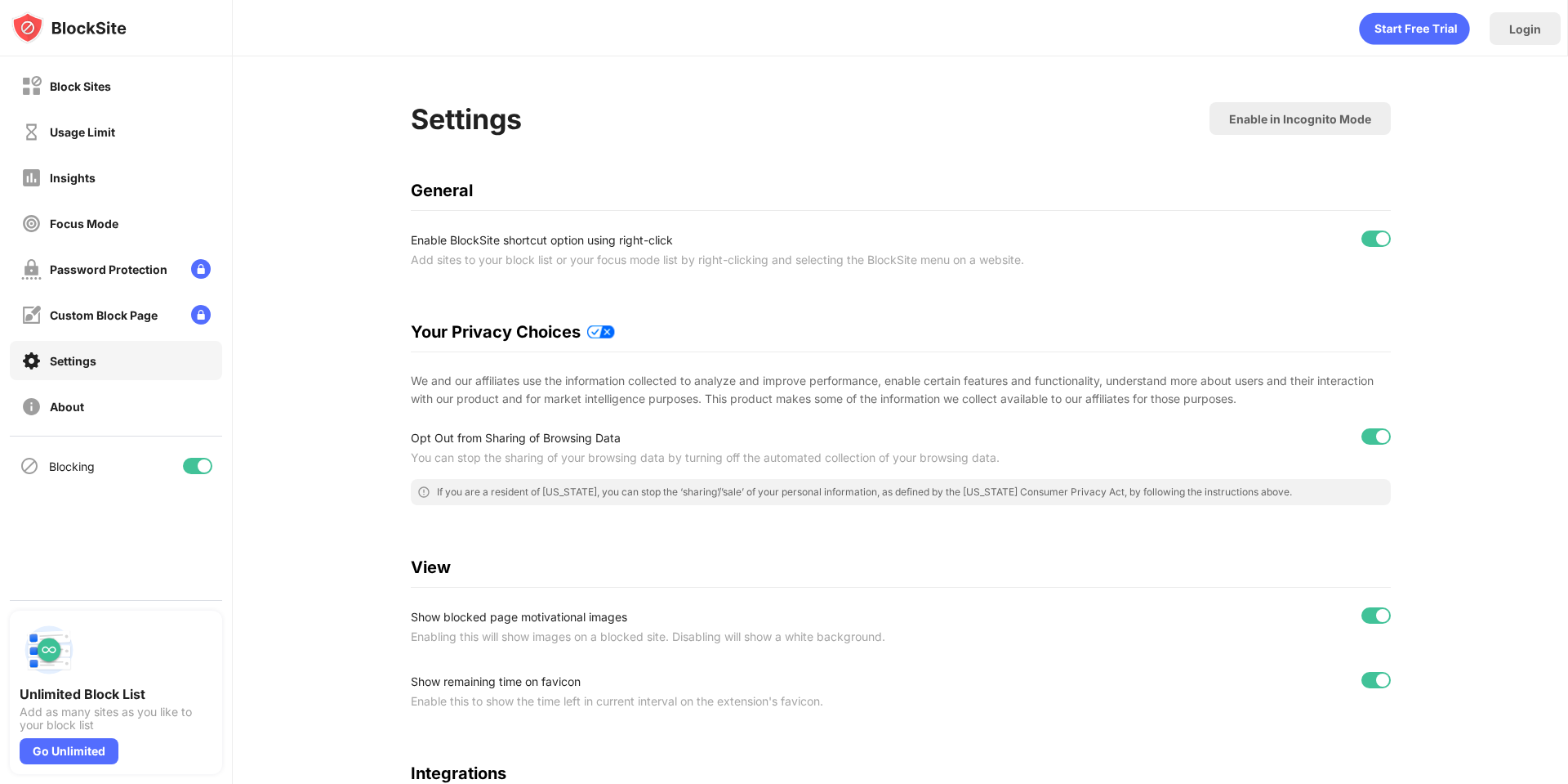
scroll to position [223, 0]
